Goal: Task Accomplishment & Management: Use online tool/utility

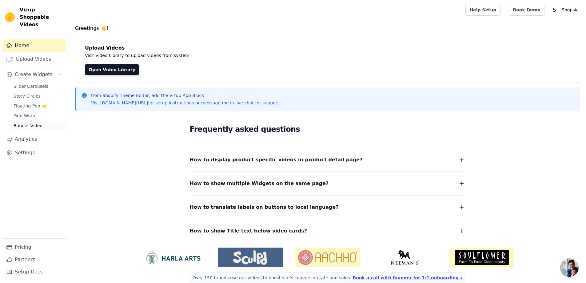
click at [34, 122] on span "Banner Video" at bounding box center [28, 125] width 29 height 6
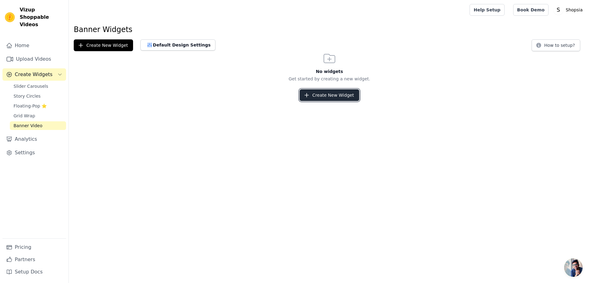
click at [326, 93] on button "Create New Widget" at bounding box center [329, 95] width 59 height 12
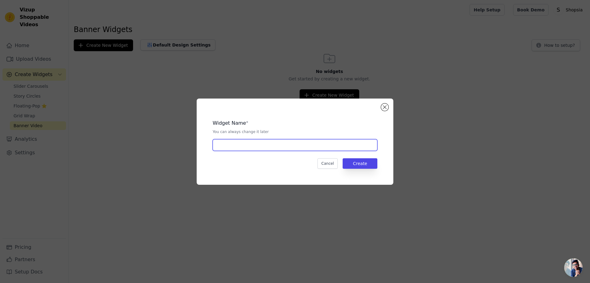
click at [251, 148] on input "text" at bounding box center [295, 145] width 165 height 12
type input "h"
type input "Home"
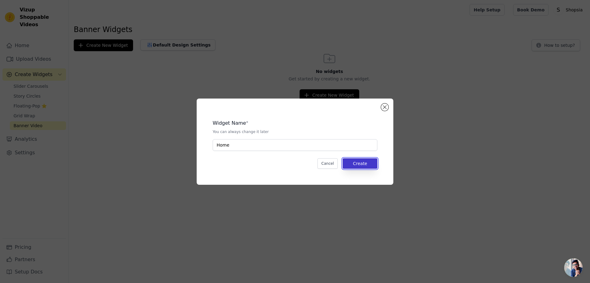
click at [363, 164] on button "Create" at bounding box center [360, 163] width 35 height 10
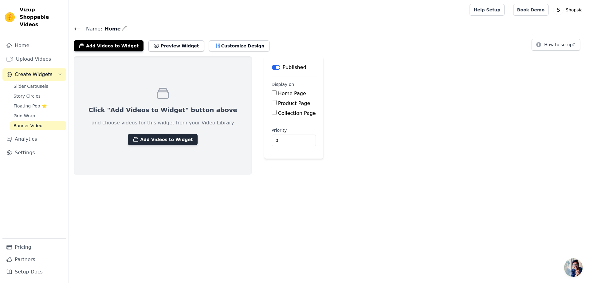
click at [145, 142] on button "Add Videos to Widget" at bounding box center [163, 139] width 70 height 11
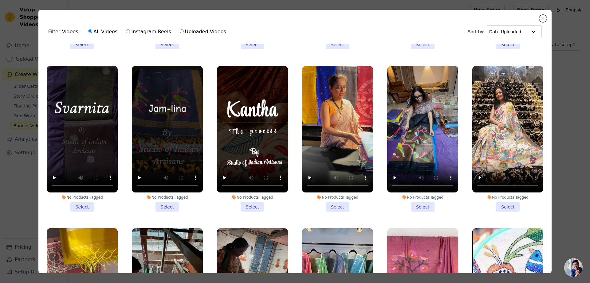
scroll to position [154, 0]
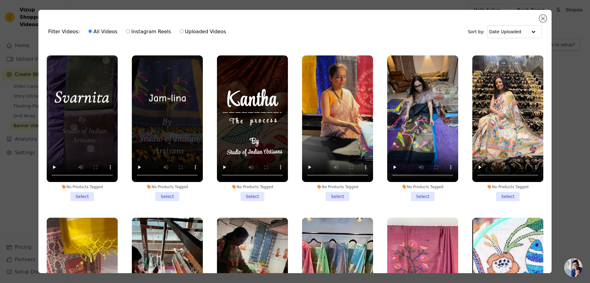
click at [83, 194] on li "No Products Tagged Select" at bounding box center [82, 127] width 71 height 145
click at [0, 0] on input "No Products Tagged Select" at bounding box center [0, 0] width 0 height 0
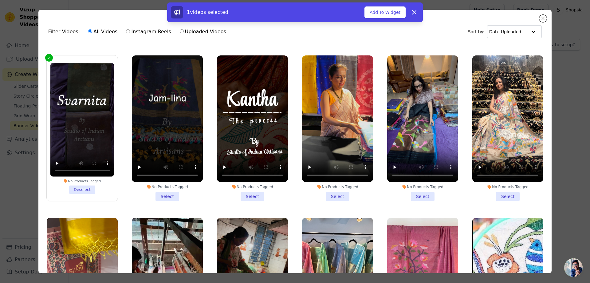
click at [160, 191] on li "No Products Tagged Select" at bounding box center [167, 127] width 71 height 145
click at [0, 0] on input "No Products Tagged Select" at bounding box center [0, 0] width 0 height 0
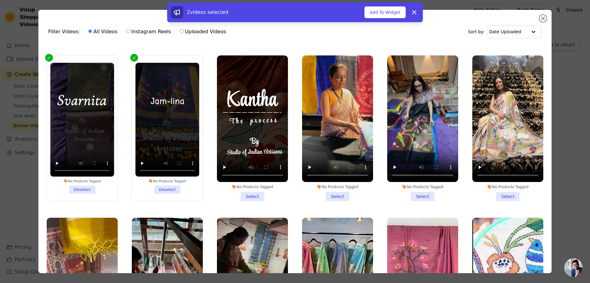
click at [243, 190] on li "No Products Tagged Select" at bounding box center [252, 127] width 71 height 145
click at [0, 0] on input "No Products Tagged Select" at bounding box center [0, 0] width 0 height 0
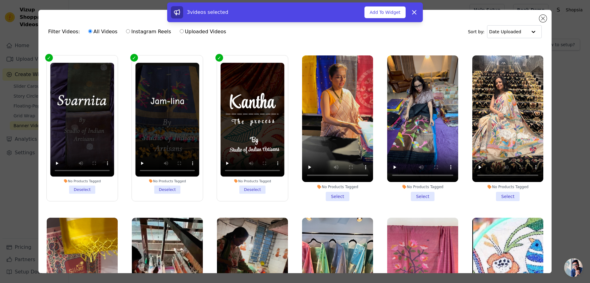
drag, startPoint x: 330, startPoint y: 195, endPoint x: 343, endPoint y: 195, distance: 12.9
click at [330, 195] on li "No Products Tagged Select" at bounding box center [337, 127] width 71 height 145
click at [0, 0] on input "No Products Tagged Select" at bounding box center [0, 0] width 0 height 0
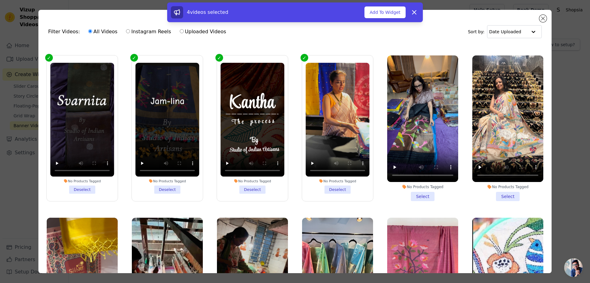
click at [412, 192] on li "No Products Tagged Select" at bounding box center [422, 127] width 71 height 145
click at [0, 0] on input "No Products Tagged Select" at bounding box center [0, 0] width 0 height 0
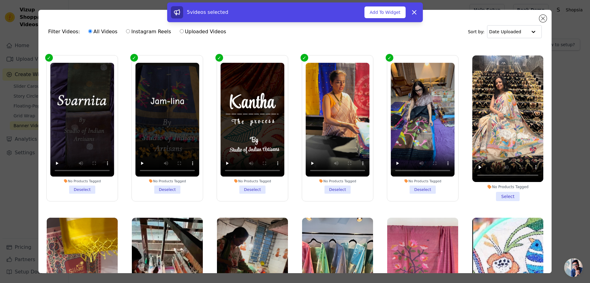
click at [502, 192] on li "No Products Tagged Select" at bounding box center [508, 127] width 71 height 145
click at [0, 0] on input "No Products Tagged Select" at bounding box center [0, 0] width 0 height 0
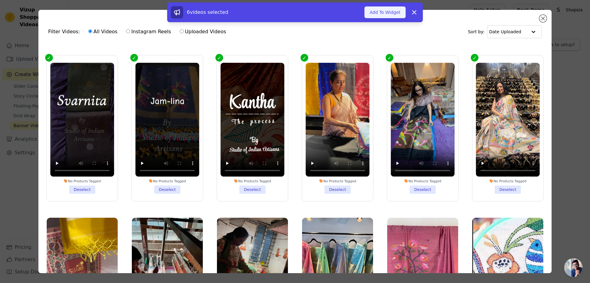
click at [389, 13] on button "Add To Widget" at bounding box center [385, 12] width 41 height 12
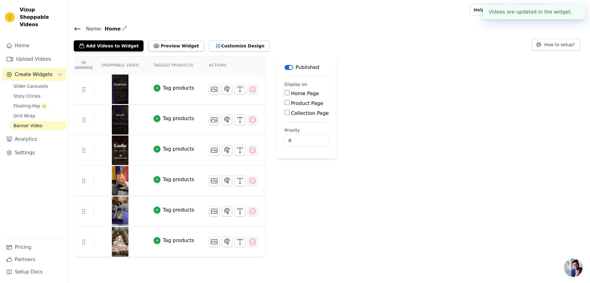
click at [285, 93] on input "Home Page" at bounding box center [287, 92] width 5 height 5
checkbox input "true"
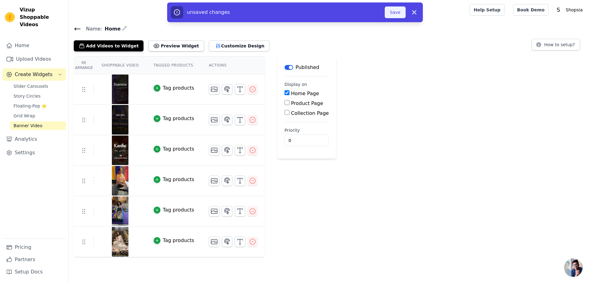
click at [396, 8] on button "Save" at bounding box center [395, 12] width 21 height 12
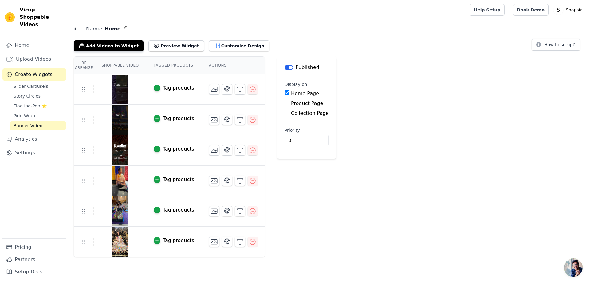
click at [285, 66] on button "Label" at bounding box center [289, 67] width 9 height 5
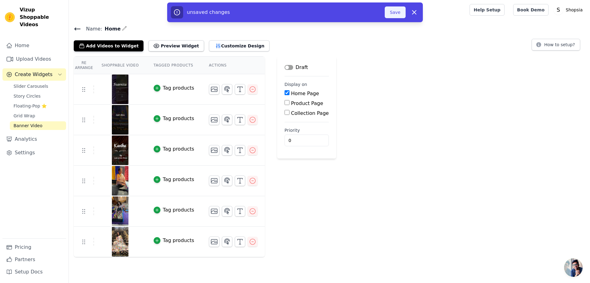
click at [396, 12] on button "Save" at bounding box center [395, 12] width 21 height 12
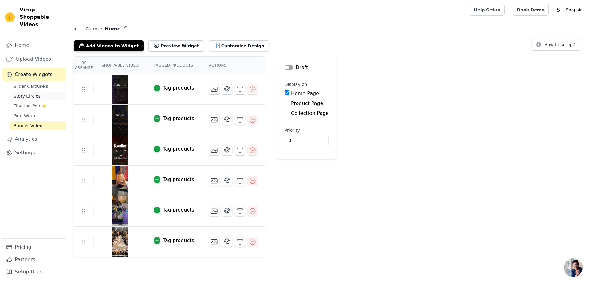
click at [26, 93] on span "Story Circles" at bounding box center [27, 96] width 27 height 6
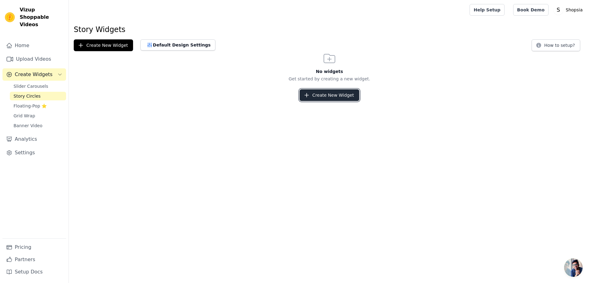
click at [321, 97] on button "Create New Widget" at bounding box center [329, 95] width 59 height 12
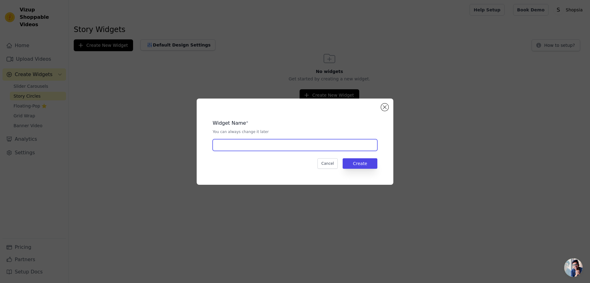
click at [255, 145] on input "text" at bounding box center [295, 145] width 165 height 12
type input "Story"
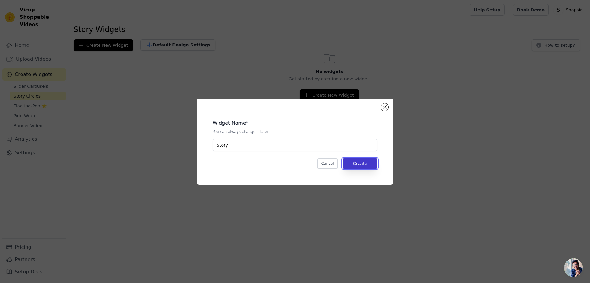
click at [362, 166] on button "Create" at bounding box center [360, 163] width 35 height 10
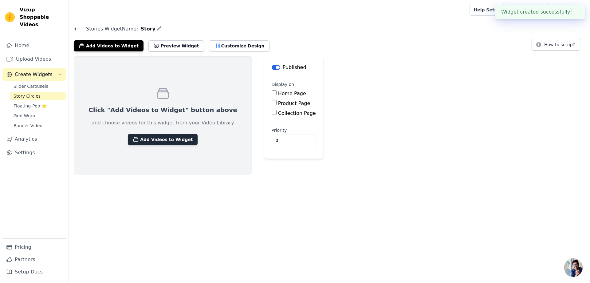
click at [166, 142] on button "Add Videos to Widget" at bounding box center [163, 139] width 70 height 11
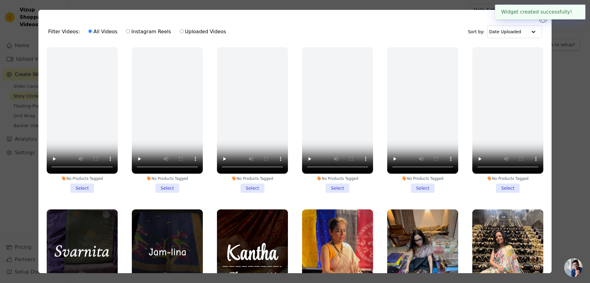
click at [167, 186] on li "No Products Tagged Select" at bounding box center [167, 119] width 71 height 145
click at [0, 0] on input "No Products Tagged Select" at bounding box center [0, 0] width 0 height 0
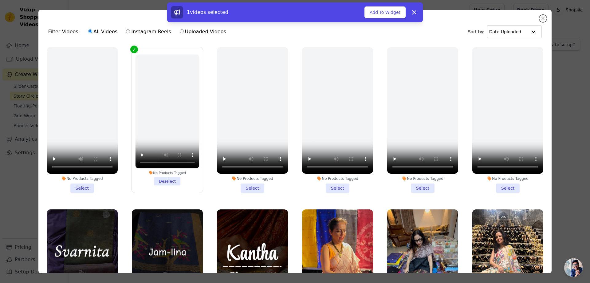
click at [170, 178] on li "No Products Tagged Deselect" at bounding box center [167, 119] width 64 height 131
click at [0, 0] on input "No Products Tagged Deselect" at bounding box center [0, 0] width 0 height 0
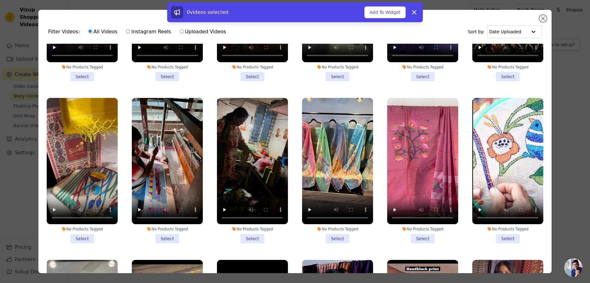
scroll to position [307, 0]
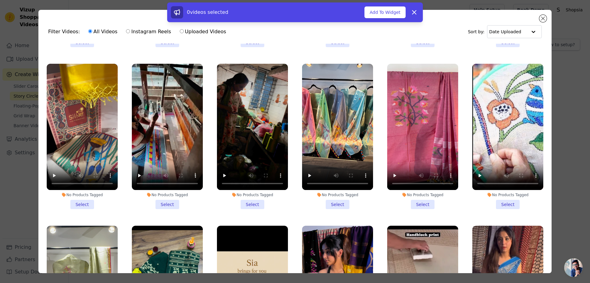
click at [87, 193] on li "No Products Tagged Select" at bounding box center [82, 136] width 71 height 145
click at [0, 0] on input "No Products Tagged Select" at bounding box center [0, 0] width 0 height 0
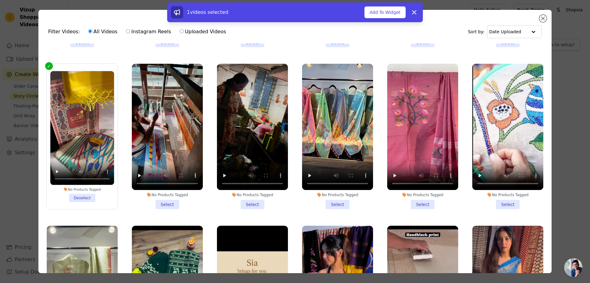
click at [169, 192] on li "No Products Tagged Select" at bounding box center [167, 136] width 71 height 145
click at [0, 0] on input "No Products Tagged Select" at bounding box center [0, 0] width 0 height 0
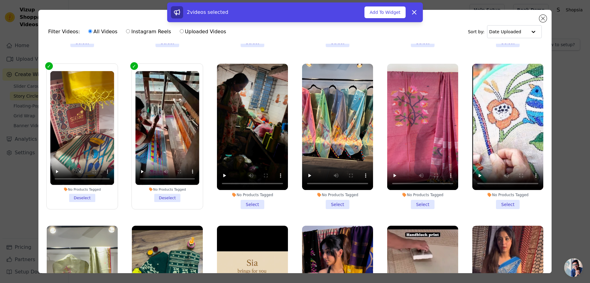
drag, startPoint x: 247, startPoint y: 194, endPoint x: 256, endPoint y: 194, distance: 8.9
click at [247, 194] on li "No Products Tagged Select" at bounding box center [252, 136] width 71 height 145
click at [0, 0] on input "No Products Tagged Select" at bounding box center [0, 0] width 0 height 0
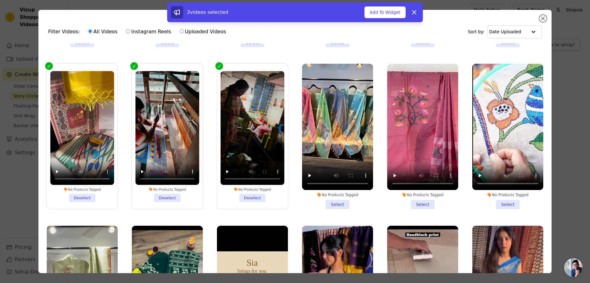
drag, startPoint x: 336, startPoint y: 197, endPoint x: 364, endPoint y: 197, distance: 28.3
click at [336, 197] on li "No Products Tagged Select" at bounding box center [337, 136] width 71 height 145
click at [0, 0] on input "No Products Tagged Select" at bounding box center [0, 0] width 0 height 0
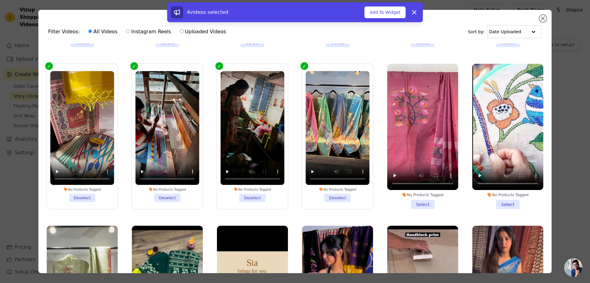
drag, startPoint x: 419, startPoint y: 196, endPoint x: 464, endPoint y: 196, distance: 45.5
click at [419, 196] on li "No Products Tagged Select" at bounding box center [422, 136] width 71 height 145
click at [0, 0] on input "No Products Tagged Select" at bounding box center [0, 0] width 0 height 0
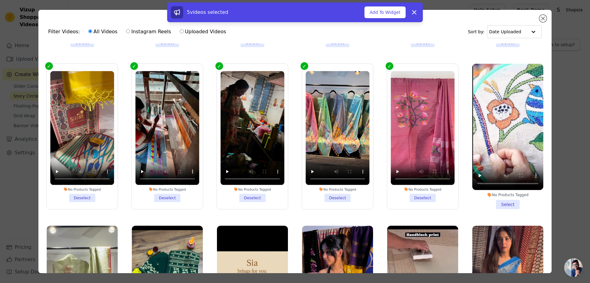
click at [500, 196] on li "No Products Tagged Select" at bounding box center [508, 136] width 71 height 145
click at [0, 0] on input "No Products Tagged Select" at bounding box center [0, 0] width 0 height 0
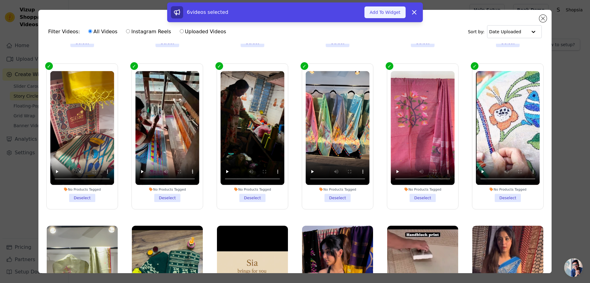
click at [392, 16] on button "Add To Widget" at bounding box center [385, 12] width 41 height 12
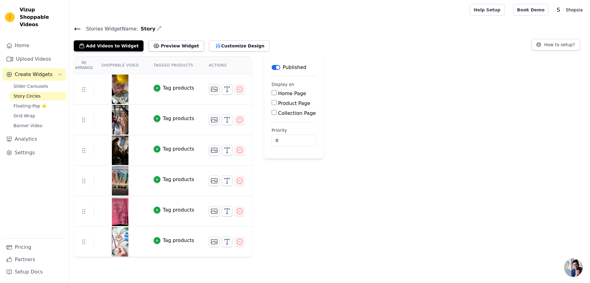
click at [281, 94] on label "Home Page" at bounding box center [292, 93] width 28 height 6
click at [277, 94] on input "Home Page" at bounding box center [274, 92] width 5 height 5
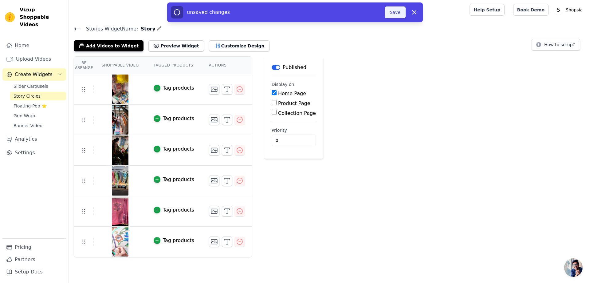
click at [395, 8] on button "Save" at bounding box center [395, 12] width 21 height 12
click at [399, 13] on button "Save" at bounding box center [395, 12] width 21 height 12
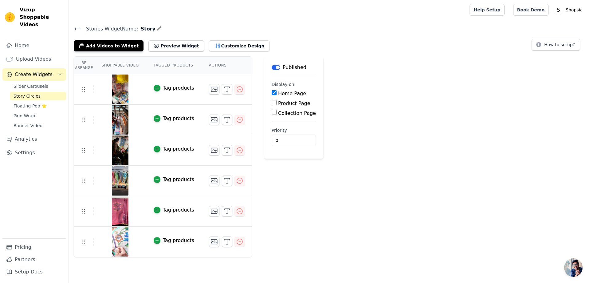
click at [278, 94] on label "Home Page" at bounding box center [292, 93] width 28 height 6
click at [276, 94] on input "Home Page" at bounding box center [274, 92] width 5 height 5
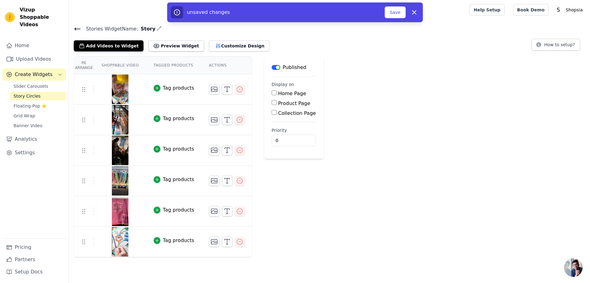
click at [278, 94] on label "Home Page" at bounding box center [292, 93] width 28 height 6
click at [276, 94] on input "Home Page" at bounding box center [274, 92] width 5 height 5
checkbox input "true"
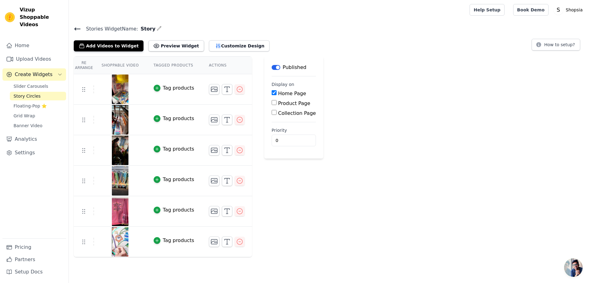
click at [278, 102] on label "Product Page" at bounding box center [294, 103] width 32 height 6
click at [276, 102] on input "Product Page" at bounding box center [274, 102] width 5 height 5
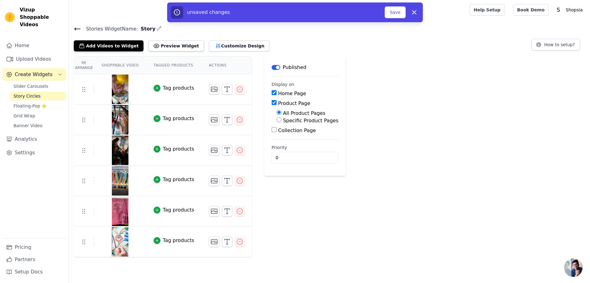
click at [278, 102] on label "Product Page" at bounding box center [294, 103] width 32 height 6
click at [276, 102] on input "Product Page" at bounding box center [274, 102] width 5 height 5
checkbox input "false"
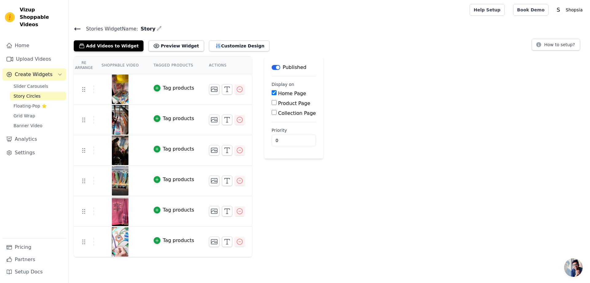
click at [278, 112] on label "Collection Page" at bounding box center [297, 113] width 38 height 6
click at [277, 112] on input "Collection Page" at bounding box center [274, 112] width 5 height 5
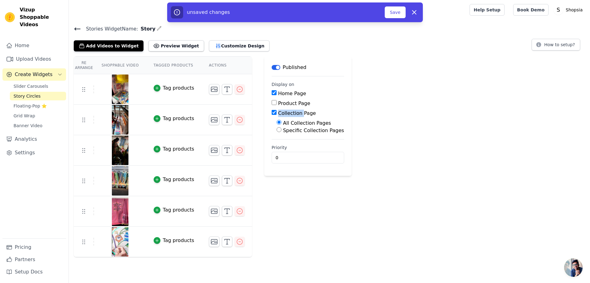
click at [278, 112] on label "Collection Page" at bounding box center [297, 113] width 38 height 6
click at [277, 112] on input "Collection Page" at bounding box center [274, 112] width 5 height 5
checkbox input "false"
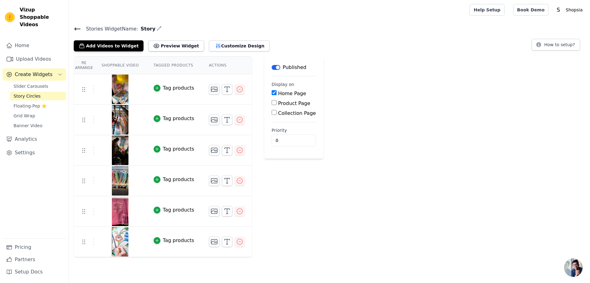
click at [278, 91] on label "Home Page" at bounding box center [292, 93] width 28 height 6
click at [272, 91] on input "Home Page" at bounding box center [274, 92] width 5 height 5
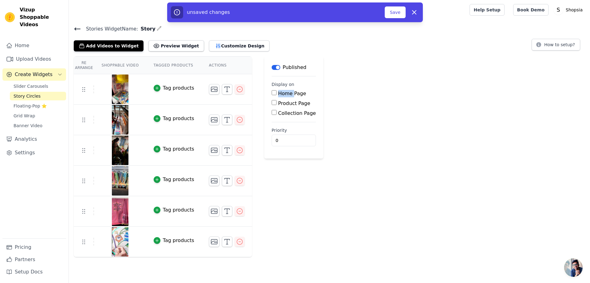
click at [278, 91] on label "Home Page" at bounding box center [292, 93] width 28 height 6
click at [272, 91] on input "Home Page" at bounding box center [274, 92] width 5 height 5
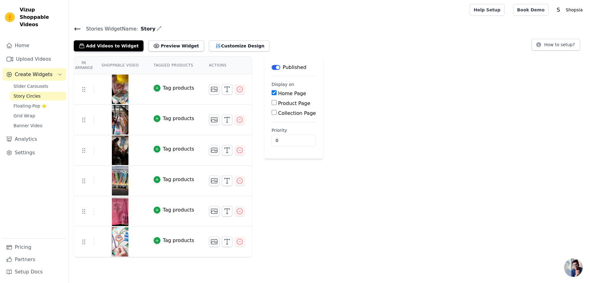
click at [352, 80] on div "Re Arrange Shoppable Video Tagged Products Actions Tag products Tag products Ta…" at bounding box center [330, 156] width 522 height 200
click at [278, 92] on label "Home Page" at bounding box center [292, 93] width 28 height 6
click at [277, 92] on input "Home Page" at bounding box center [274, 92] width 5 height 5
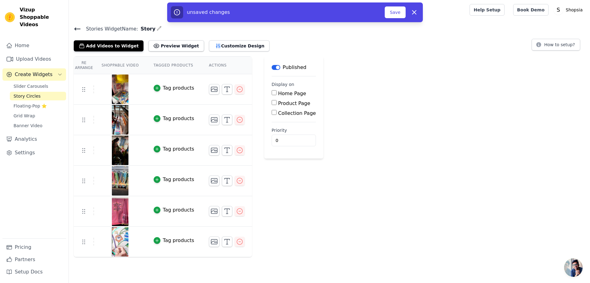
click at [348, 99] on div "Re Arrange Shoppable Video Tagged Products Actions Tag products Tag products Ta…" at bounding box center [330, 156] width 522 height 200
click at [278, 93] on label "Home Page" at bounding box center [292, 93] width 28 height 6
click at [274, 93] on input "Home Page" at bounding box center [274, 92] width 5 height 5
checkbox input "true"
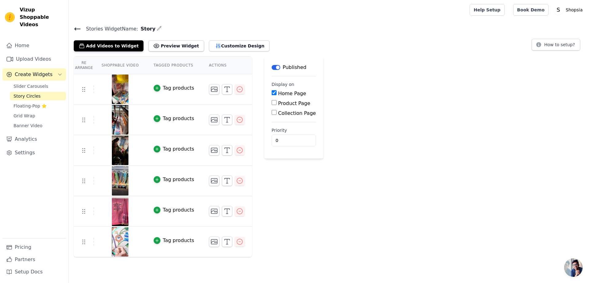
click at [378, 92] on div "Re Arrange Shoppable Video Tagged Products Actions Tag products Tag products Ta…" at bounding box center [330, 156] width 522 height 200
click at [38, 83] on span "Slider Carousels" at bounding box center [31, 86] width 35 height 6
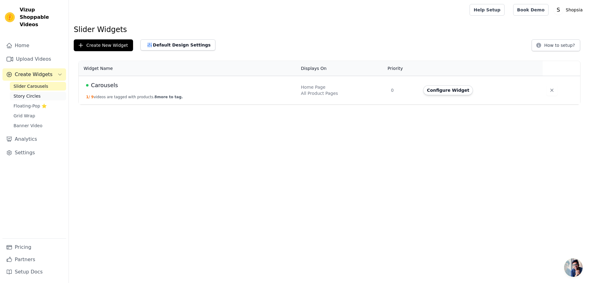
click at [34, 93] on span "Story Circles" at bounding box center [27, 96] width 27 height 6
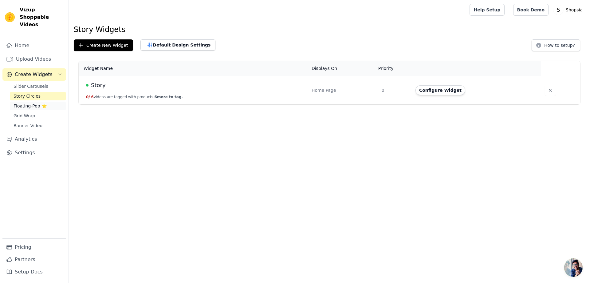
click at [32, 103] on span "Floating-Pop ⭐" at bounding box center [30, 106] width 33 height 6
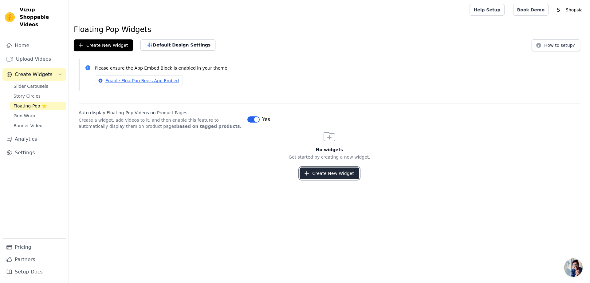
click at [317, 173] on button "Create New Widget" at bounding box center [329, 173] width 59 height 12
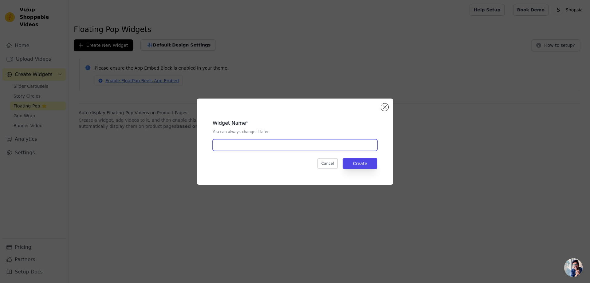
click at [276, 148] on input "text" at bounding box center [295, 145] width 165 height 12
type input "floting"
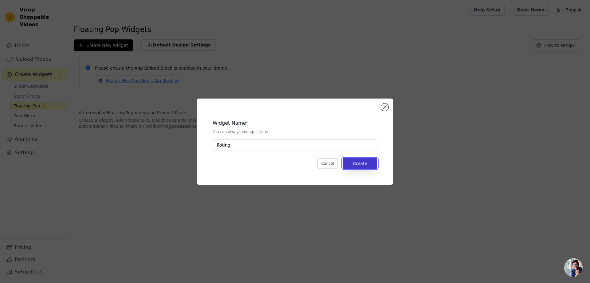
click at [367, 161] on button "Create" at bounding box center [360, 163] width 35 height 10
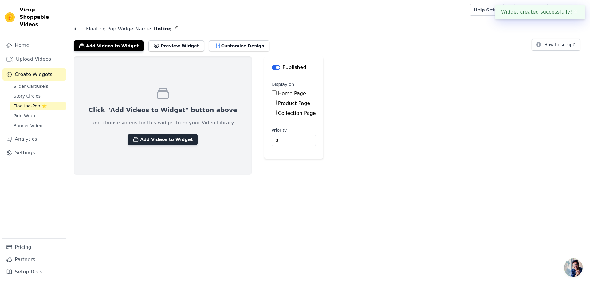
click at [154, 141] on button "Add Videos to Widget" at bounding box center [163, 139] width 70 height 11
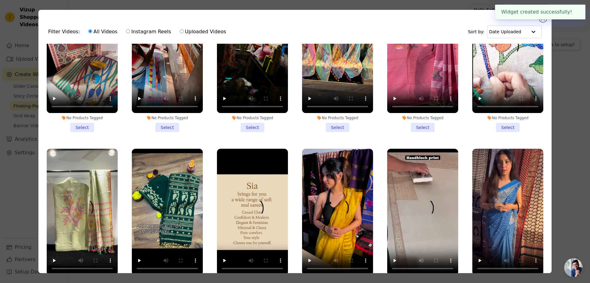
scroll to position [461, 0]
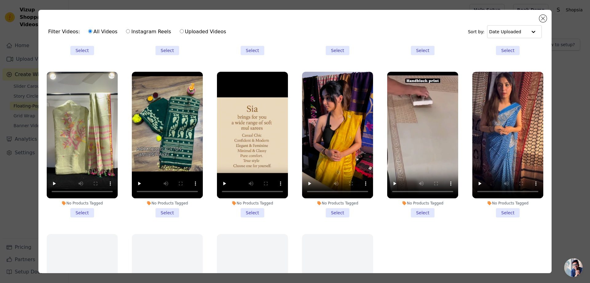
click at [250, 202] on li "No Products Tagged Select" at bounding box center [252, 144] width 71 height 145
click at [0, 0] on input "No Products Tagged Select" at bounding box center [0, 0] width 0 height 0
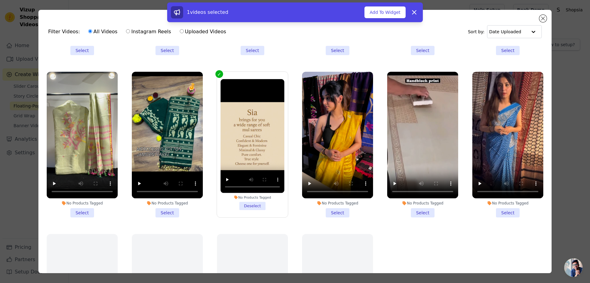
click at [170, 204] on li "No Products Tagged Select" at bounding box center [167, 144] width 71 height 145
click at [0, 0] on input "No Products Tagged Select" at bounding box center [0, 0] width 0 height 0
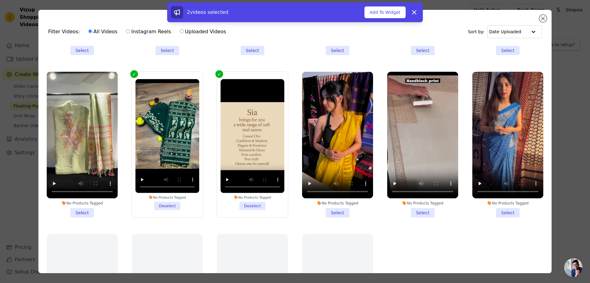
click at [77, 204] on li "No Products Tagged Select" at bounding box center [82, 144] width 71 height 145
click at [0, 0] on input "No Products Tagged Select" at bounding box center [0, 0] width 0 height 0
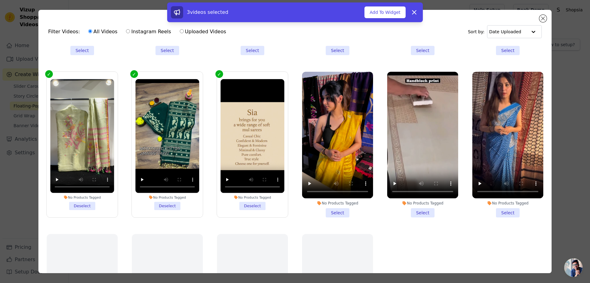
drag, startPoint x: 323, startPoint y: 203, endPoint x: 331, endPoint y: 203, distance: 7.1
click at [323, 203] on li "No Products Tagged Select" at bounding box center [337, 144] width 71 height 145
click at [0, 0] on input "No Products Tagged Select" at bounding box center [0, 0] width 0 height 0
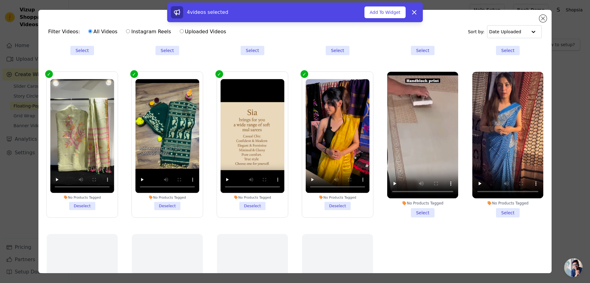
drag, startPoint x: 416, startPoint y: 202, endPoint x: 468, endPoint y: 202, distance: 51.4
click at [417, 202] on li "No Products Tagged Select" at bounding box center [422, 144] width 71 height 145
click at [503, 205] on li "No Products Tagged Select" at bounding box center [508, 144] width 71 height 145
click at [0, 0] on input "No Products Tagged Select" at bounding box center [0, 0] width 0 height 0
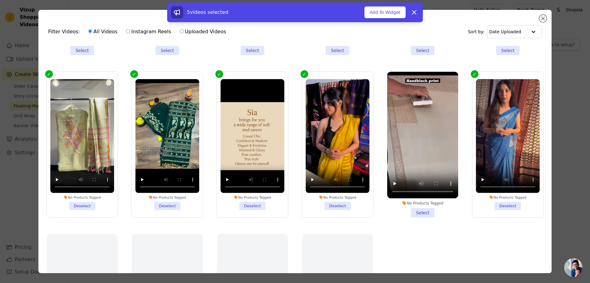
click at [424, 205] on li "No Products Tagged Select" at bounding box center [422, 144] width 71 height 145
click at [0, 0] on input "No Products Tagged Select" at bounding box center [0, 0] width 0 height 0
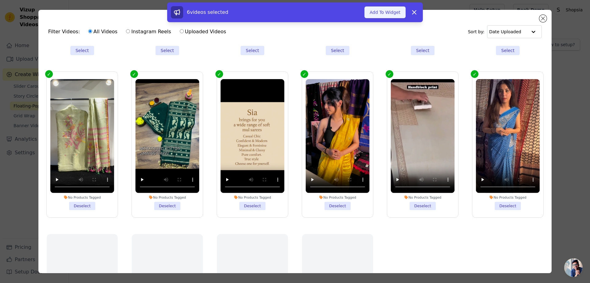
click at [389, 17] on button "Add To Widget" at bounding box center [385, 12] width 41 height 12
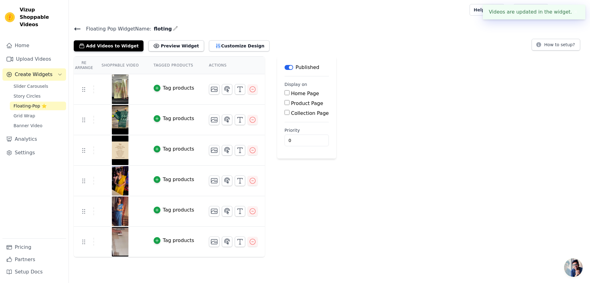
click at [291, 92] on label "Home Page" at bounding box center [305, 93] width 28 height 6
click at [285, 92] on input "Home Page" at bounding box center [287, 92] width 5 height 5
checkbox input "true"
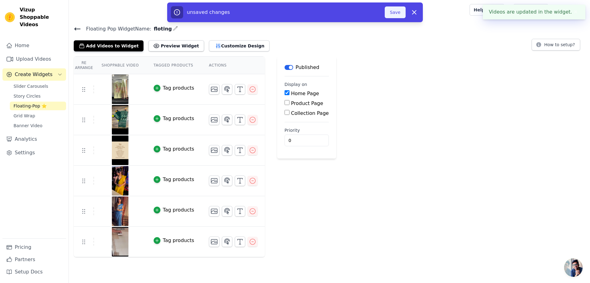
click at [394, 13] on button "Save" at bounding box center [395, 12] width 21 height 12
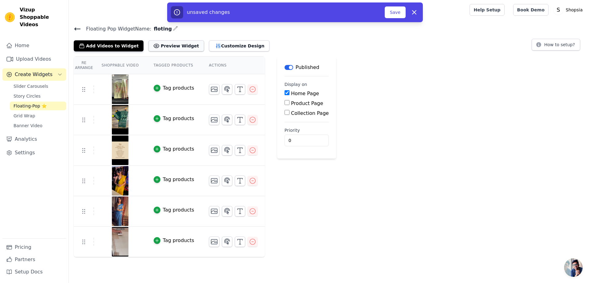
click at [161, 48] on button "Preview Widget" at bounding box center [176, 45] width 55 height 11
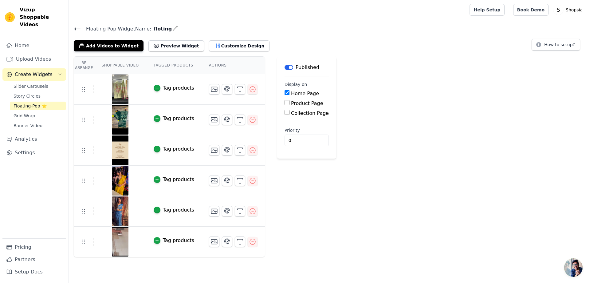
click at [285, 67] on button "Label" at bounding box center [289, 67] width 9 height 5
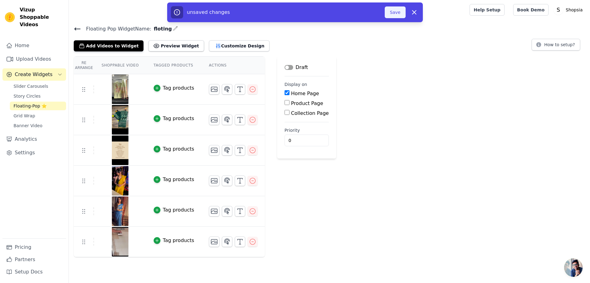
click at [399, 10] on button "Save" at bounding box center [395, 12] width 21 height 12
click at [28, 93] on span "Story Circles" at bounding box center [27, 96] width 27 height 6
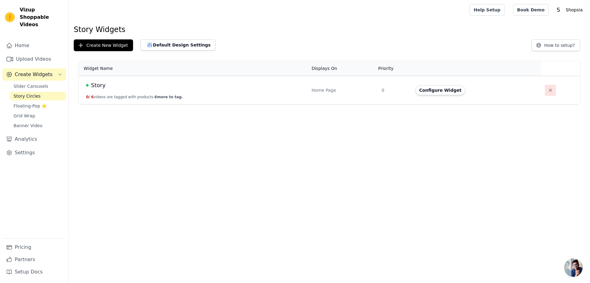
click at [545, 93] on button "button" at bounding box center [550, 90] width 11 height 11
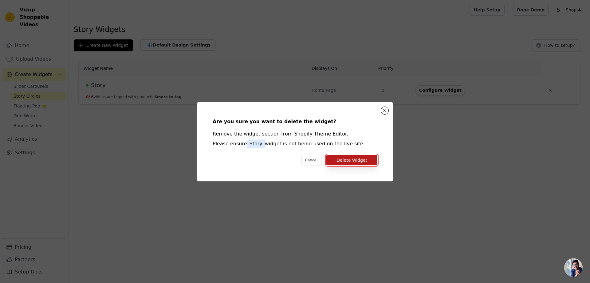
click at [338, 158] on button "Delete Widget" at bounding box center [352, 160] width 51 height 10
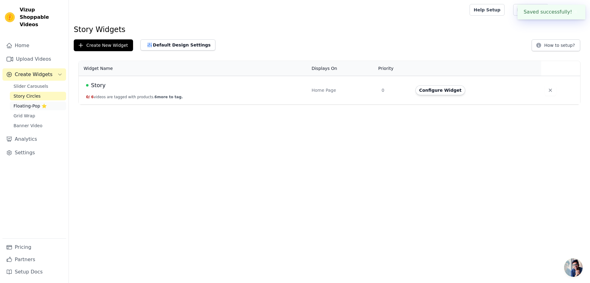
click at [26, 103] on span "Floating-Pop ⭐" at bounding box center [30, 106] width 33 height 6
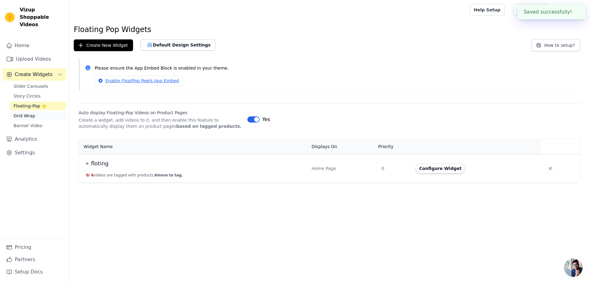
click at [27, 111] on link "Grid Wrap" at bounding box center [38, 115] width 56 height 9
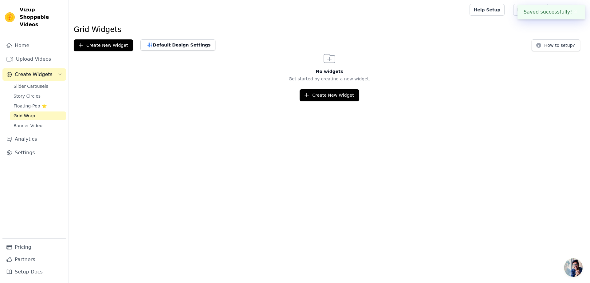
click at [29, 113] on div "Slider Carousels Story Circles Floating-Pop ⭐ Grid Wrap Banner Video" at bounding box center [38, 106] width 56 height 48
click at [29, 122] on span "Banner Video" at bounding box center [28, 125] width 29 height 6
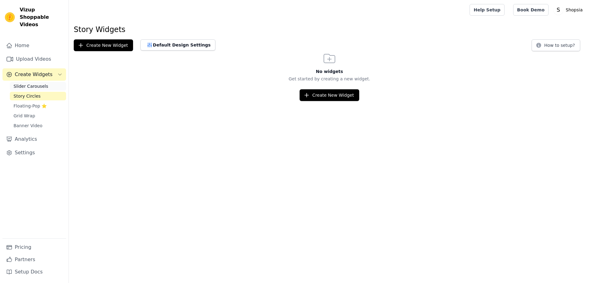
click at [39, 83] on span "Slider Carousels" at bounding box center [31, 86] width 35 height 6
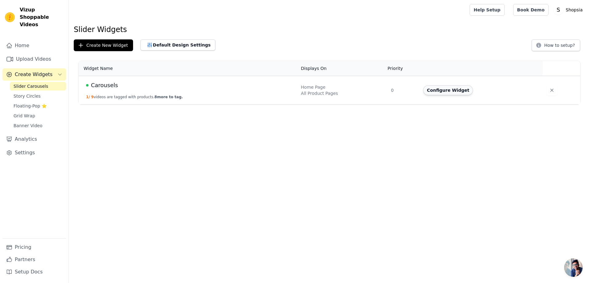
click at [436, 88] on button "Configure Widget" at bounding box center [448, 90] width 50 height 10
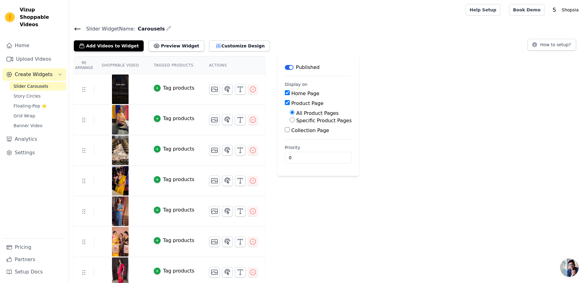
click at [30, 83] on span "Slider Carousels" at bounding box center [31, 86] width 35 height 6
